Goal: Task Accomplishment & Management: Manage account settings

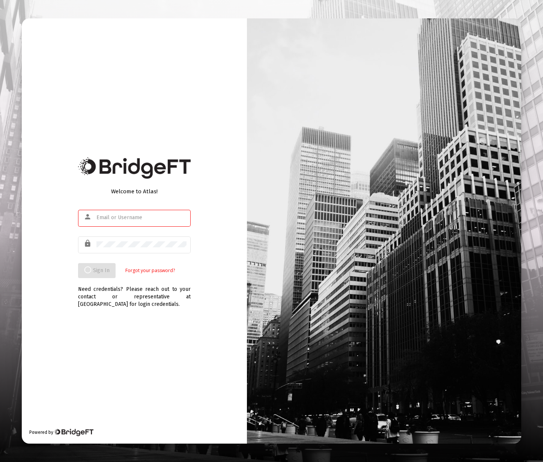
type input "[PERSON_NAME][EMAIL_ADDRESS][DOMAIN_NAME]"
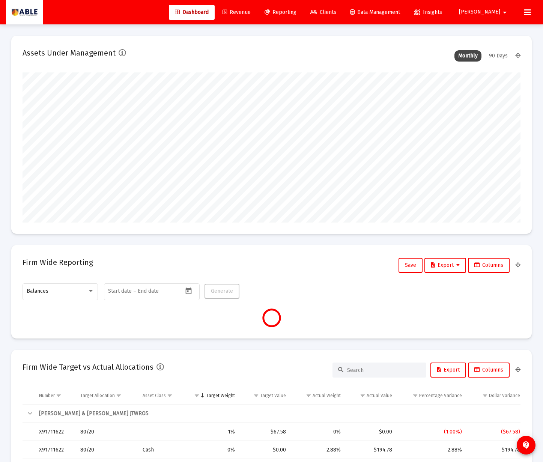
scroll to position [150, 268]
click at [499, 13] on span "[PERSON_NAME]" at bounding box center [479, 12] width 41 height 6
click at [487, 50] on icon at bounding box center [490, 50] width 7 height 7
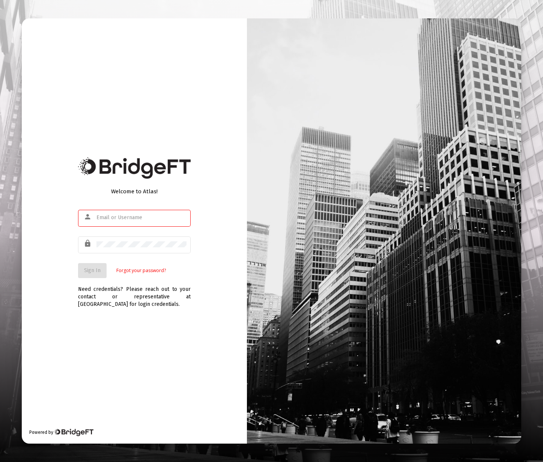
type input "[PERSON_NAME][EMAIL_ADDRESS][DOMAIN_NAME]"
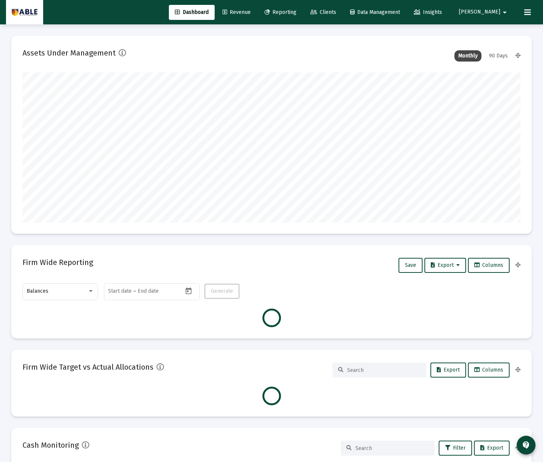
scroll to position [150, 268]
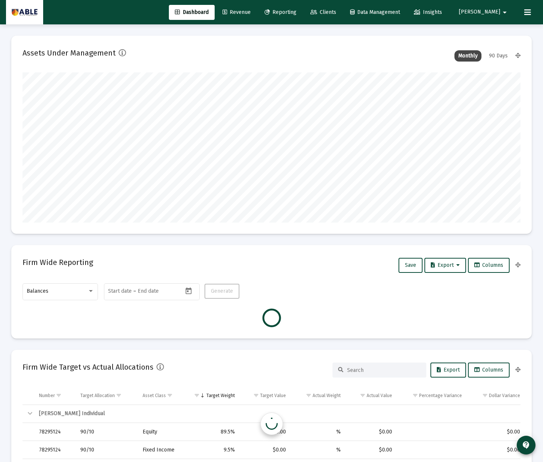
click at [336, 13] on span "Clients" at bounding box center [324, 12] width 26 height 6
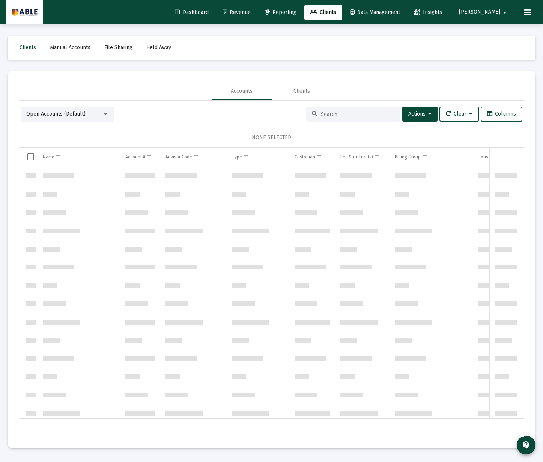
scroll to position [721, 0]
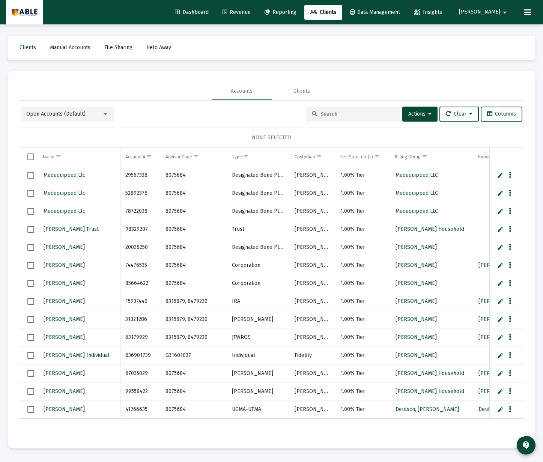
click at [341, 113] on input at bounding box center [358, 114] width 74 height 6
paste input "[PERSON_NAME]"
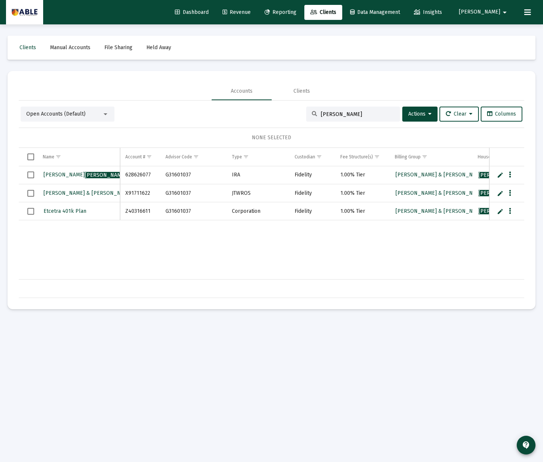
type input "[PERSON_NAME]"
click at [512, 175] on button "Data grid" at bounding box center [510, 175] width 7 height 7
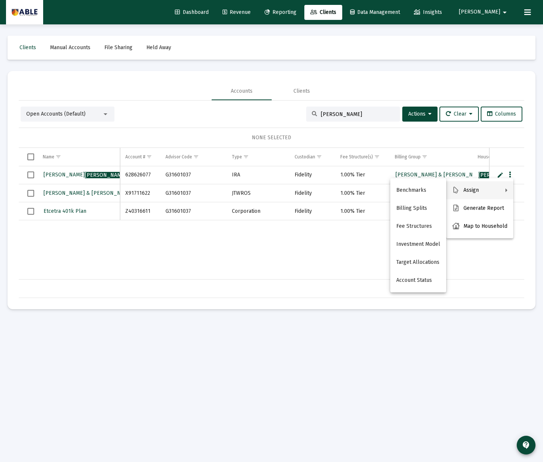
click at [63, 173] on div at bounding box center [271, 231] width 543 height 462
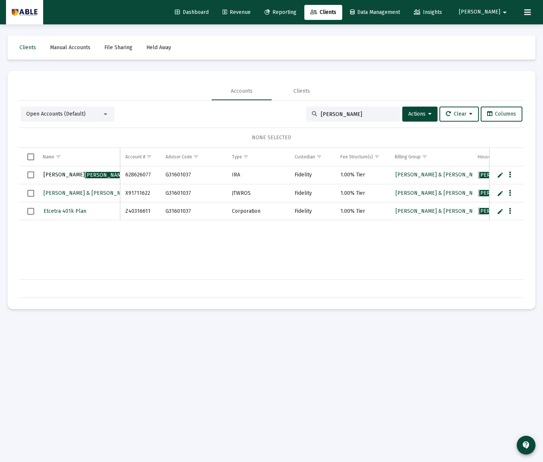
click at [63, 173] on span "[PERSON_NAME]" at bounding box center [85, 175] width 83 height 6
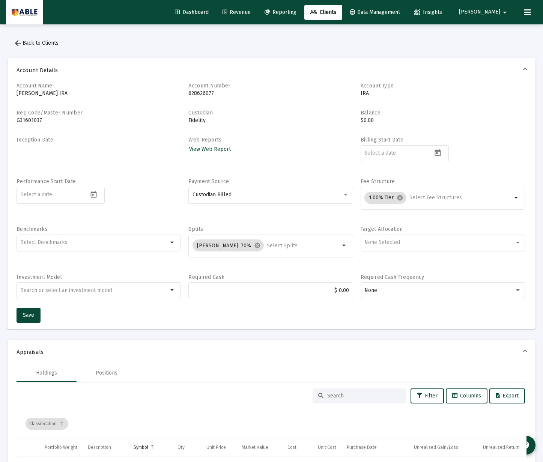
click at [33, 44] on span "arrow_back Back to Clients" at bounding box center [36, 43] width 45 height 6
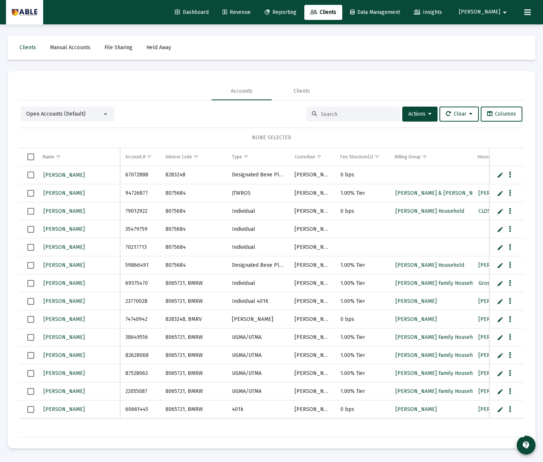
click at [357, 112] on input at bounding box center [358, 114] width 74 height 6
paste input "[PERSON_NAME]"
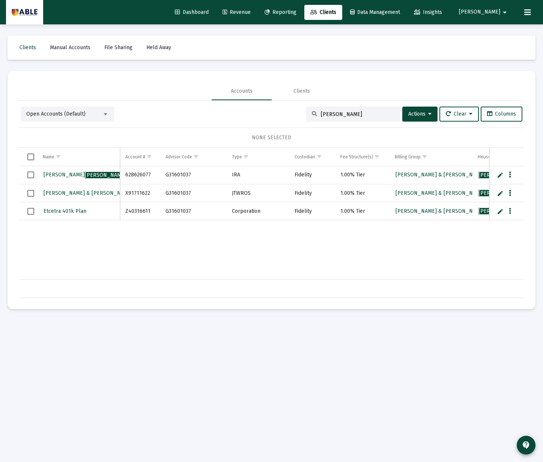
type input "[PERSON_NAME]"
click at [68, 194] on span "[PERSON_NAME] & [PERSON_NAME]" at bounding box center [109, 193] width 131 height 6
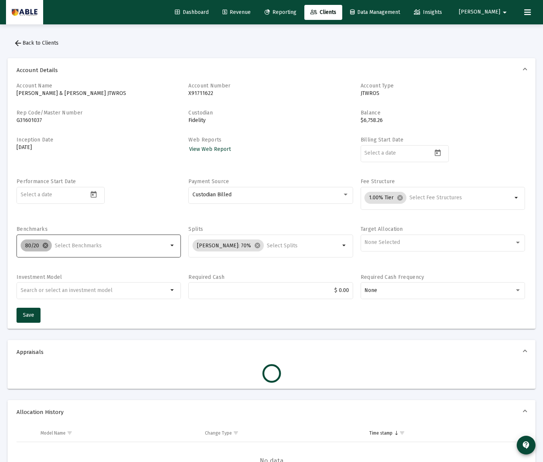
click at [47, 246] on mat-icon "cancel" at bounding box center [45, 245] width 7 height 7
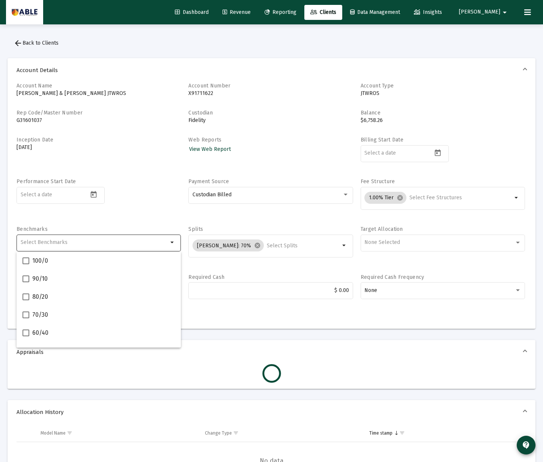
drag, startPoint x: 92, startPoint y: 223, endPoint x: 84, endPoint y: 229, distance: 9.7
click at [92, 224] on div "Account Name [PERSON_NAME] & [PERSON_NAME] JTWROS Account Number X91711622 Acco…" at bounding box center [272, 195] width 510 height 226
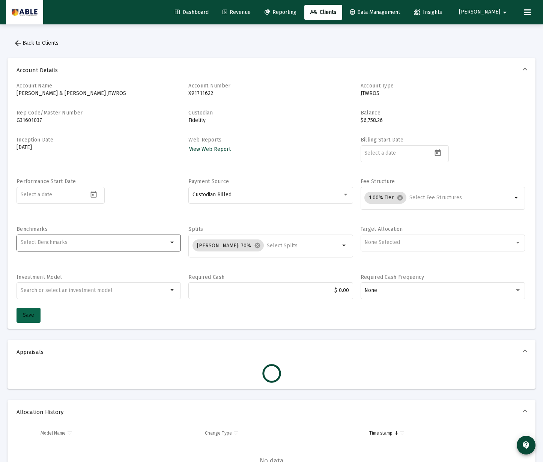
click at [25, 317] on span "Save" at bounding box center [28, 315] width 11 height 6
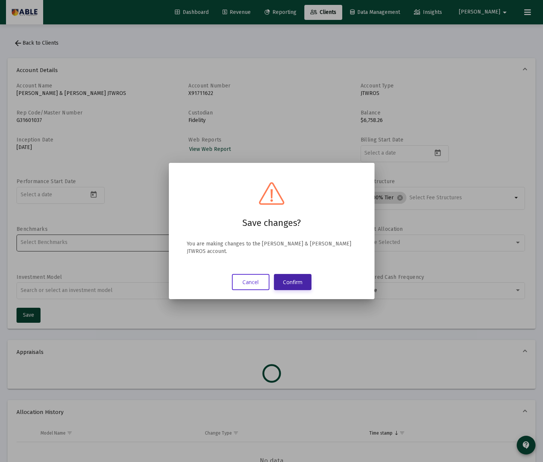
click at [307, 279] on button "Confirm" at bounding box center [293, 282] width 38 height 16
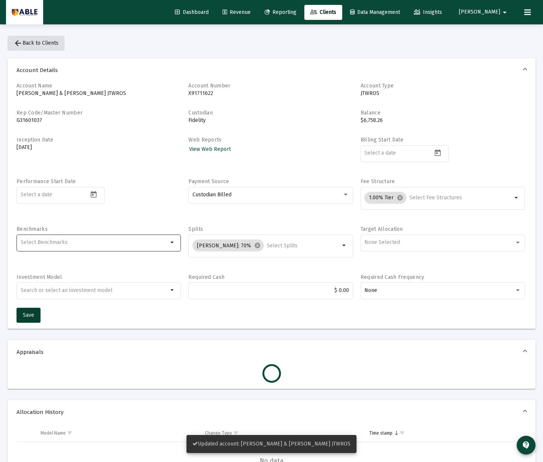
click at [41, 43] on span "arrow_back Back to Clients" at bounding box center [36, 43] width 45 height 6
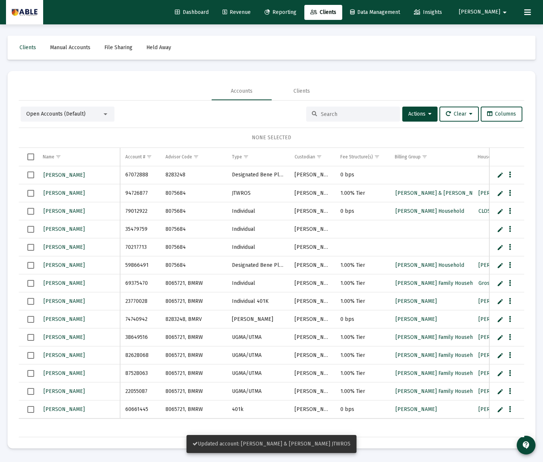
click at [321, 115] on input at bounding box center [358, 114] width 74 height 6
paste input "[PERSON_NAME]"
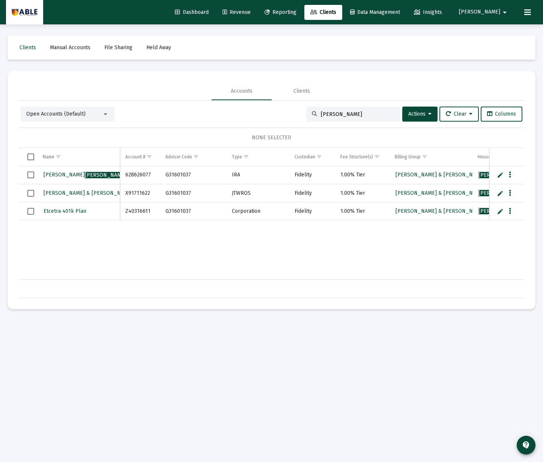
type input "[PERSON_NAME]"
click at [66, 213] on span "Etcetra 401k Plan" at bounding box center [65, 211] width 43 height 6
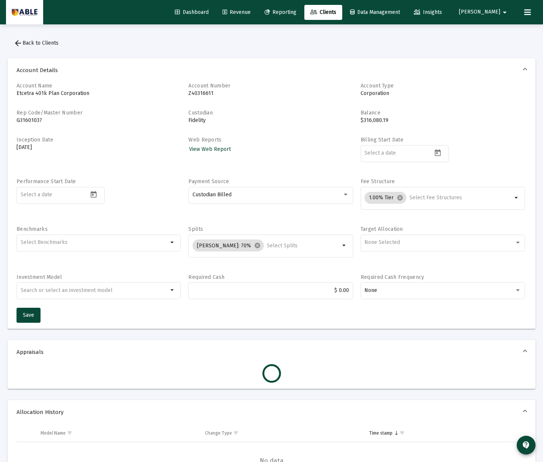
click at [35, 43] on span "arrow_back Back to Clients" at bounding box center [36, 43] width 45 height 6
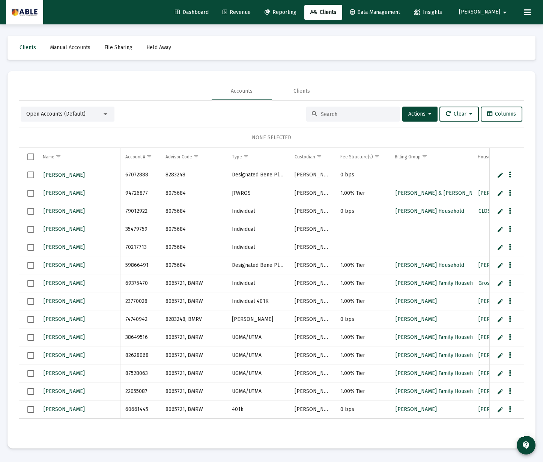
click at [327, 110] on div at bounding box center [353, 114] width 94 height 15
click at [327, 112] on input at bounding box center [358, 114] width 74 height 6
paste input "[PERSON_NAME]"
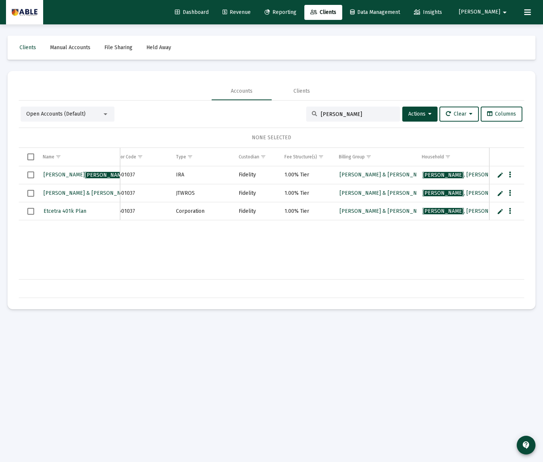
type input "[PERSON_NAME]"
click at [436, 175] on span "[PERSON_NAME]" at bounding box center [443, 175] width 41 height 6
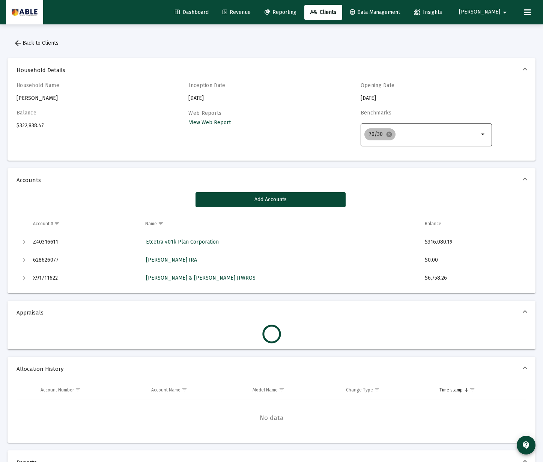
click at [390, 134] on mat-icon "cancel" at bounding box center [389, 134] width 7 height 7
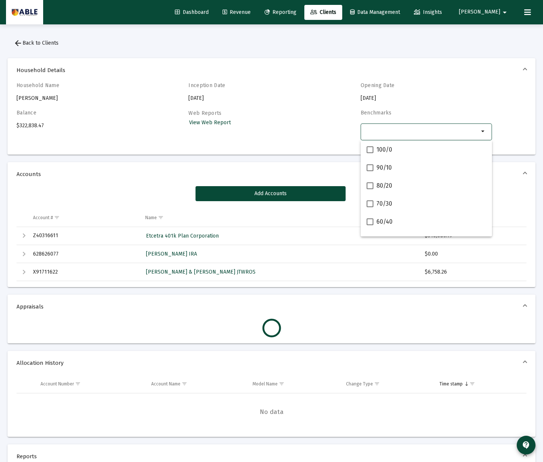
scroll to position [0, 0]
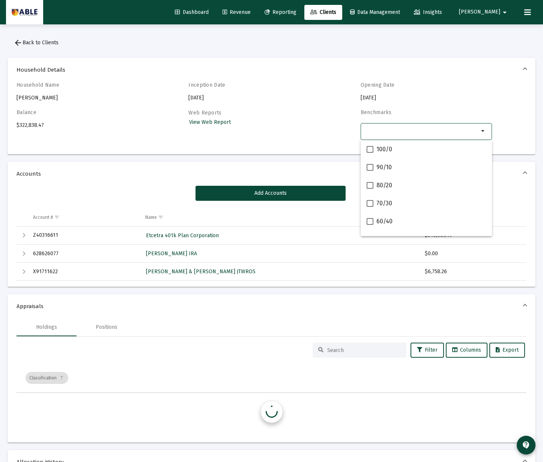
click at [339, 133] on div "Household Name [PERSON_NAME] Household Inception Date [DATE] Opening Date [DATE…" at bounding box center [272, 115] width 510 height 66
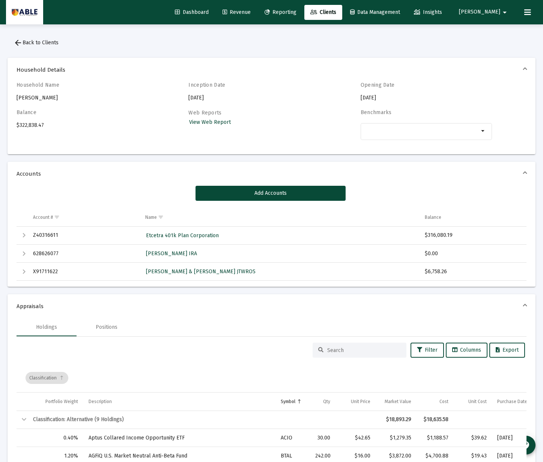
click at [214, 117] on link "View Web Report" at bounding box center [209, 122] width 43 height 11
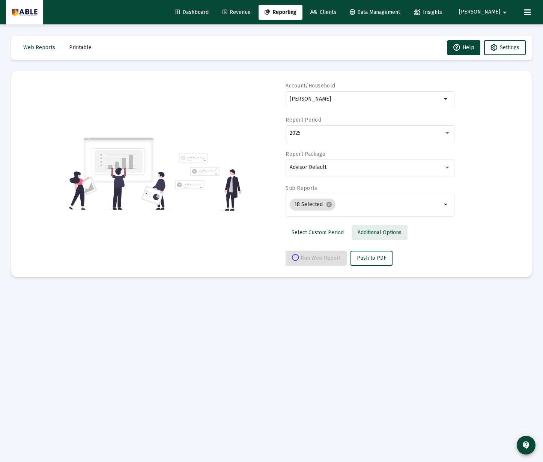
click at [365, 230] on span "Additional Options" at bounding box center [380, 232] width 44 height 6
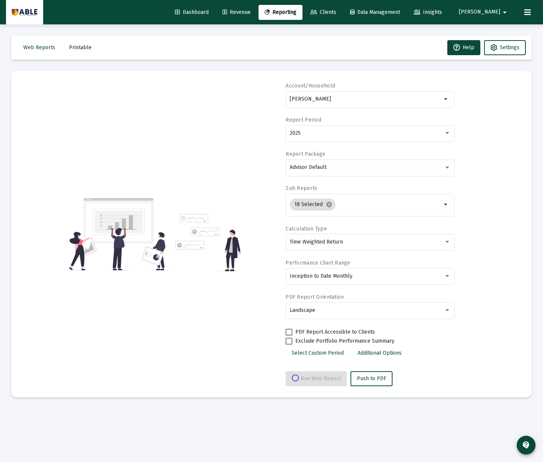
select select "View all"
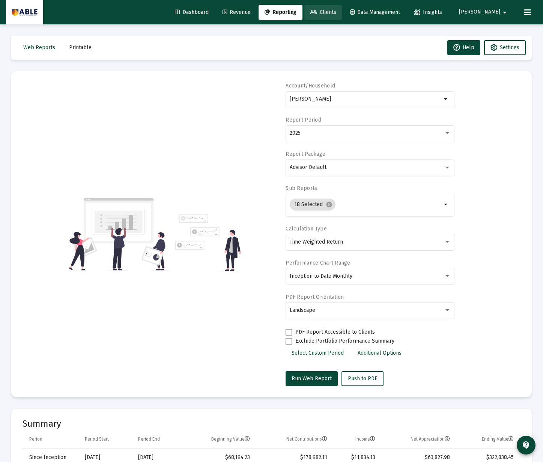
click at [336, 14] on span "Clients" at bounding box center [324, 12] width 26 height 6
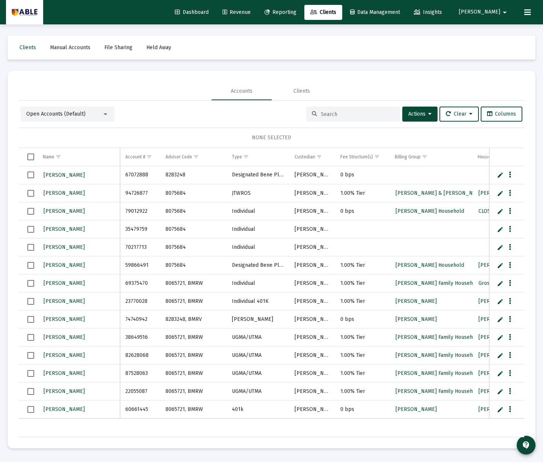
click at [59, 118] on div "Open Accounts (Default)" at bounding box center [64, 114] width 76 height 8
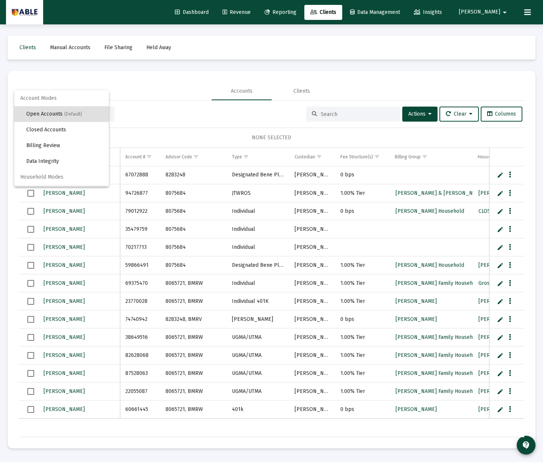
scroll to position [14, 0]
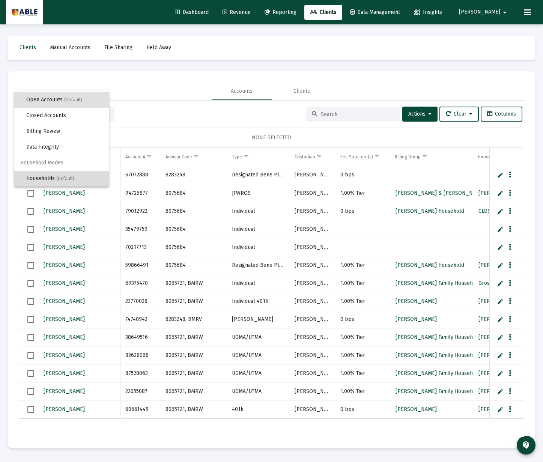
click at [52, 175] on span "Households (Default)" at bounding box center [64, 179] width 77 height 16
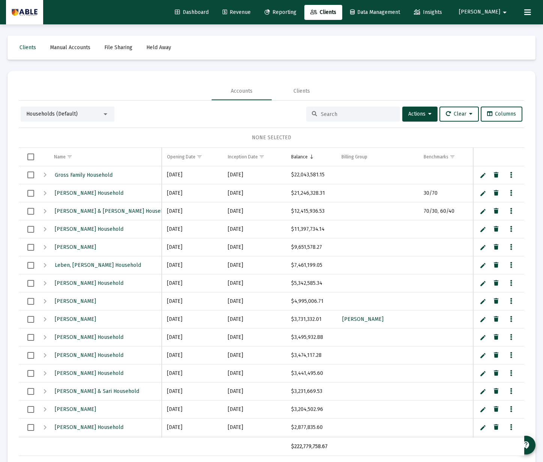
click at [336, 114] on input at bounding box center [358, 114] width 74 height 6
paste input "Policies and Procedures"
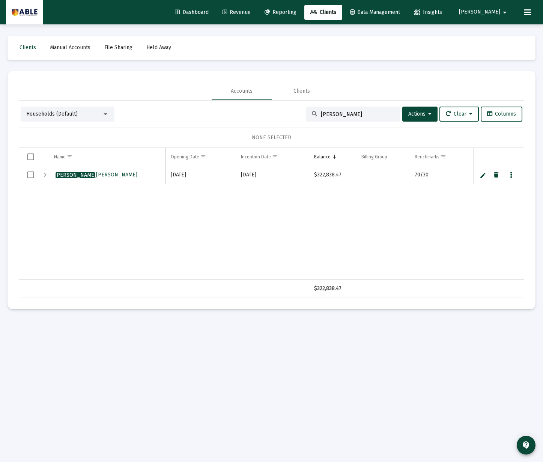
type input "[PERSON_NAME]"
click at [45, 174] on div "Expand" at bounding box center [45, 174] width 9 height 9
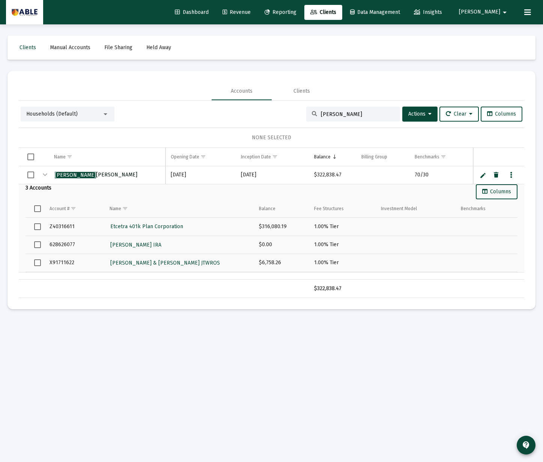
click at [80, 174] on span "[PERSON_NAME], [PERSON_NAME]" at bounding box center [96, 175] width 83 height 6
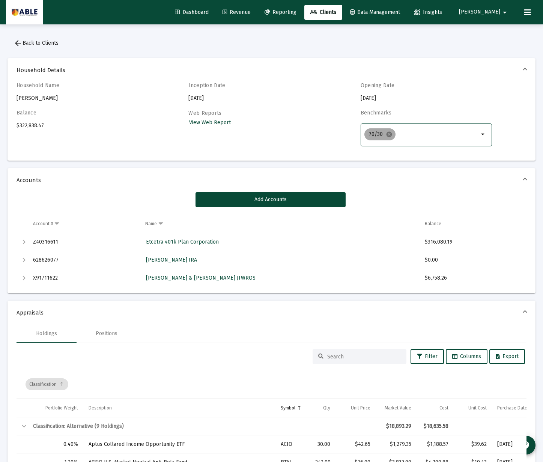
click at [392, 133] on mat-icon "cancel" at bounding box center [389, 134] width 7 height 7
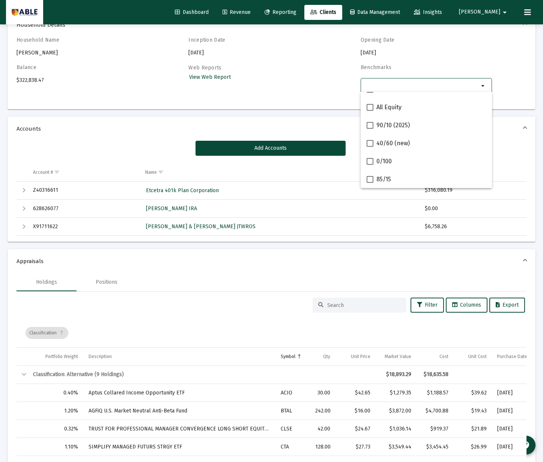
scroll to position [30, 0]
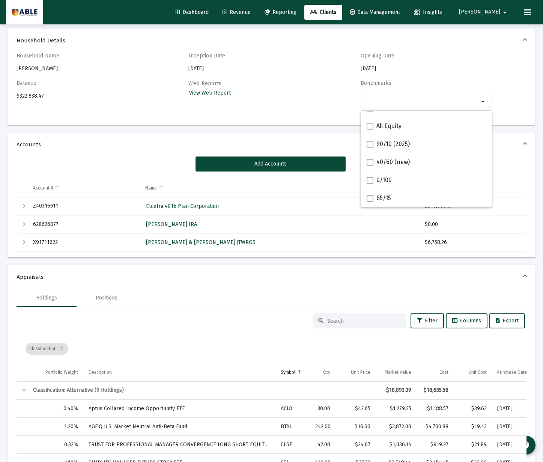
click at [307, 80] on div "Web Reports View Web Report" at bounding box center [253, 99] width 131 height 39
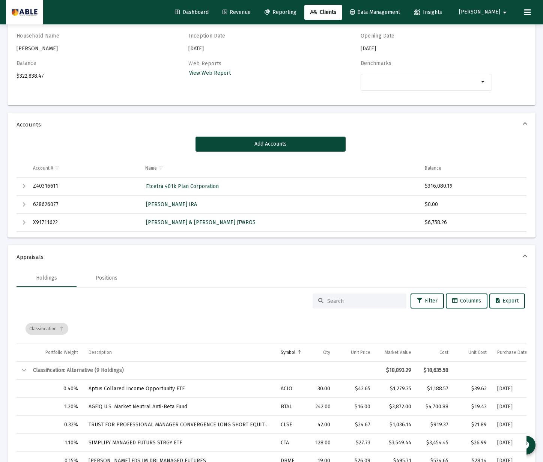
click at [320, 98] on div "Household Name [PERSON_NAME] Household Inception Date [DATE] Opening Date [DATE…" at bounding box center [272, 66] width 510 height 66
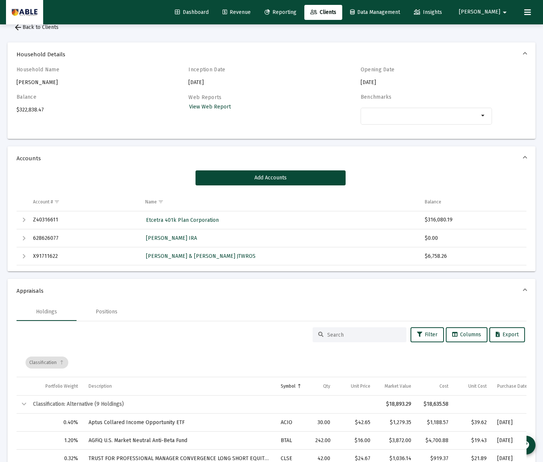
scroll to position [23, 0]
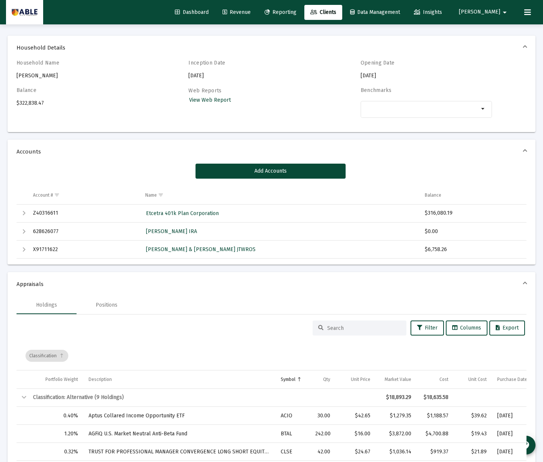
click at [243, 127] on div "Household Name [PERSON_NAME] Household Inception Date [DATE] Opening Date [DATE…" at bounding box center [272, 96] width 528 height 72
click at [316, 79] on div "Inception Date [DATE]" at bounding box center [253, 70] width 131 height 20
click at [211, 101] on span "View Web Report" at bounding box center [210, 100] width 42 height 6
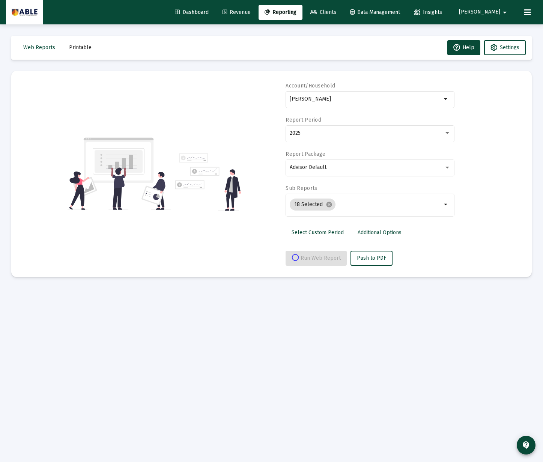
select select "View all"
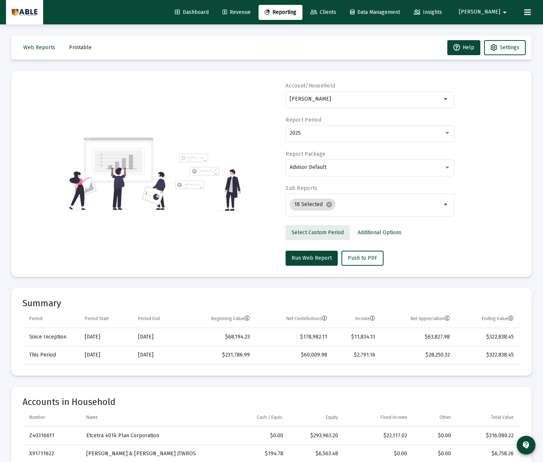
click at [319, 229] on span "Select Custom Period" at bounding box center [318, 232] width 52 height 6
click at [368, 231] on span "Additional Options" at bounding box center [383, 232] width 44 height 6
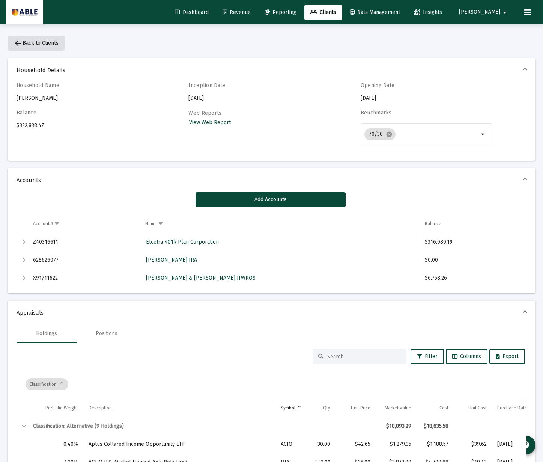
click at [41, 44] on span "arrow_back Back to Clients" at bounding box center [36, 43] width 45 height 6
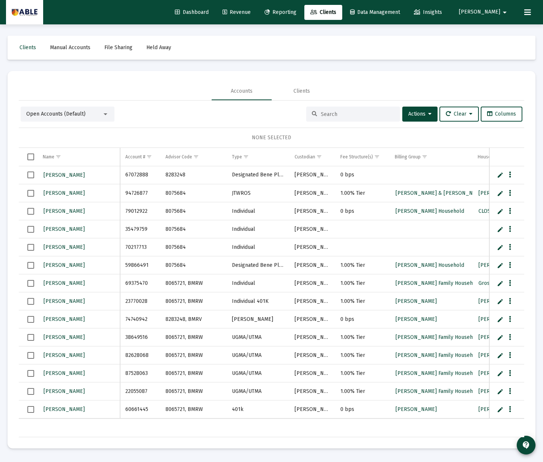
click at [331, 109] on div at bounding box center [353, 114] width 94 height 15
click at [330, 111] on input at bounding box center [358, 114] width 74 height 6
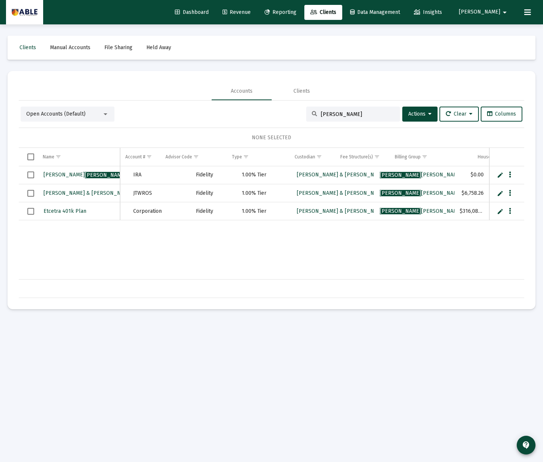
scroll to position [0, 99]
type input "[PERSON_NAME]"
click at [402, 175] on span "[PERSON_NAME], [PERSON_NAME]" at bounding box center [421, 175] width 83 height 6
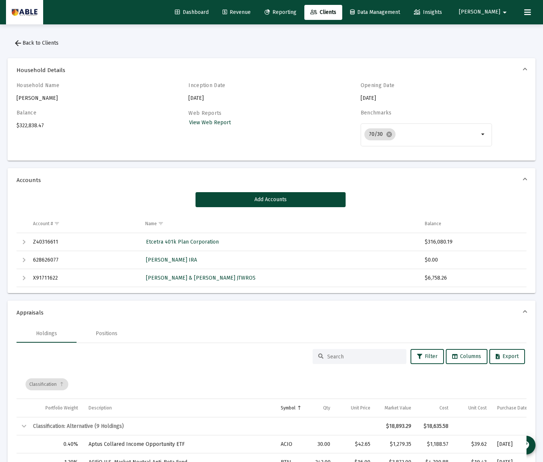
scroll to position [279, 0]
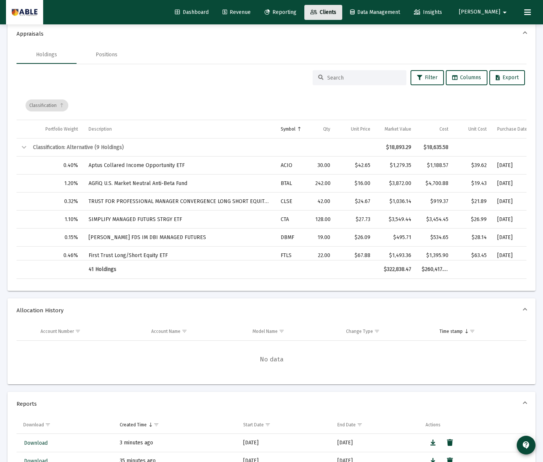
click at [336, 13] on span "Clients" at bounding box center [324, 12] width 26 height 6
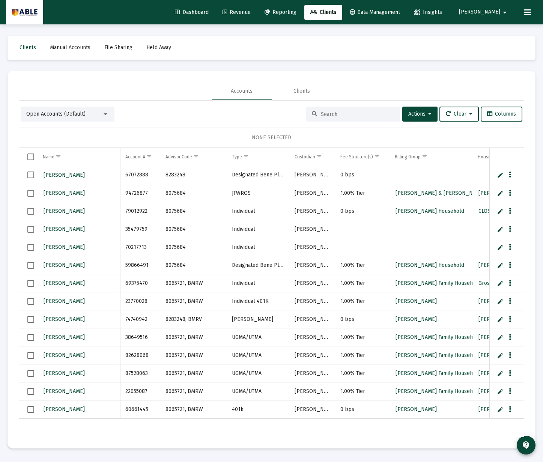
click at [63, 112] on span "Open Accounts (Default)" at bounding box center [55, 114] width 59 height 6
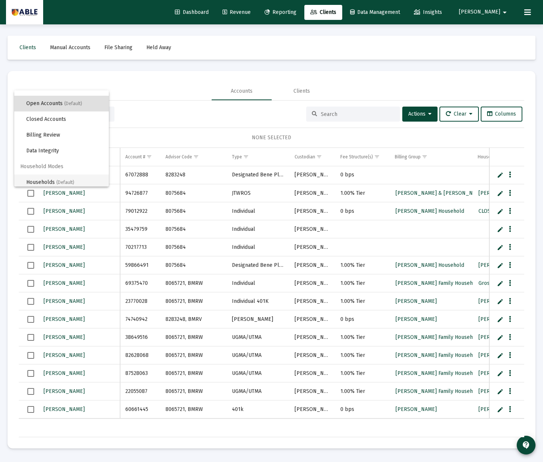
scroll to position [14, 0]
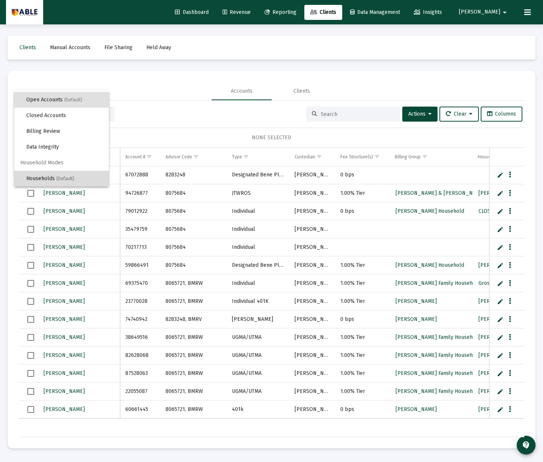
click at [58, 173] on span "Households (Default)" at bounding box center [64, 179] width 77 height 16
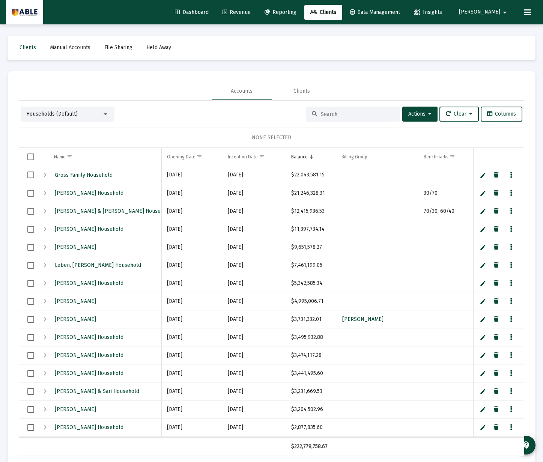
click at [338, 113] on input at bounding box center [358, 114] width 74 height 6
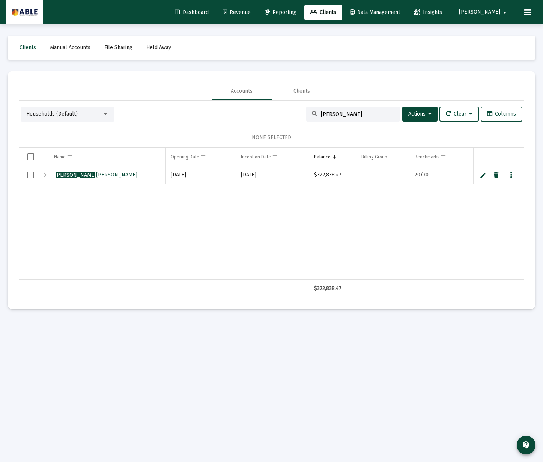
type input "[PERSON_NAME]"
click at [31, 175] on span "Select row" at bounding box center [30, 175] width 7 height 7
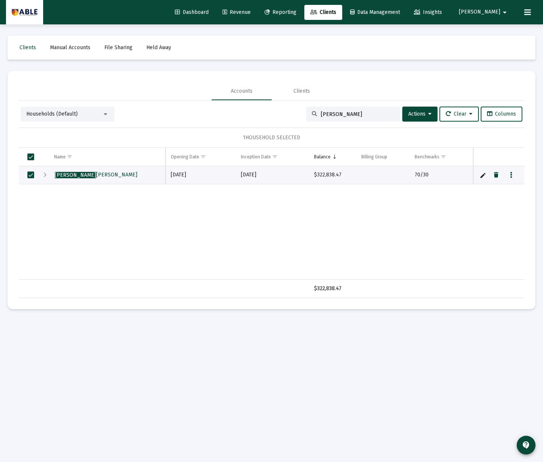
click at [512, 176] on icon "Data grid" at bounding box center [511, 175] width 2 height 9
click at [496, 191] on button "Assign Benchmarks" at bounding box center [479, 190] width 70 height 18
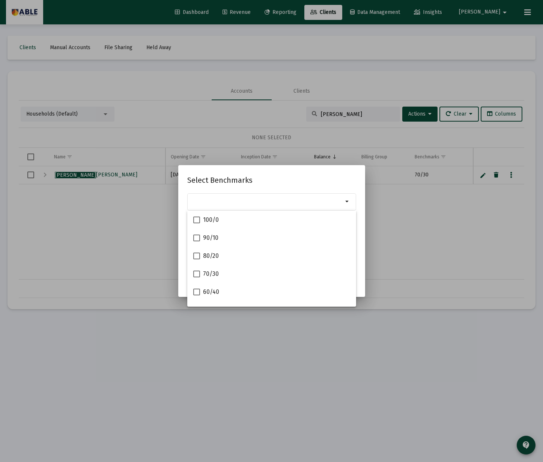
click at [295, 185] on h2 "Select Benchmarks" at bounding box center [271, 180] width 169 height 12
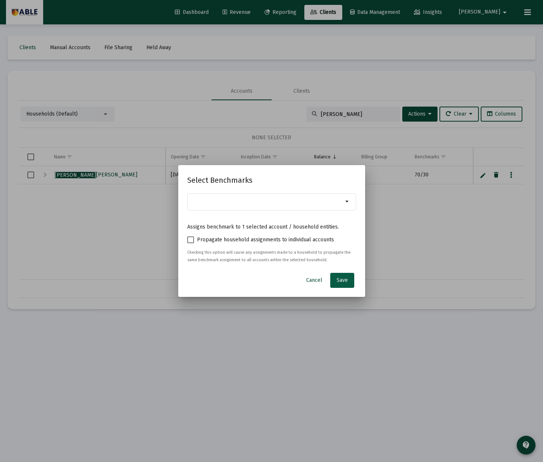
click at [339, 279] on span "Save" at bounding box center [342, 280] width 11 height 6
